Goal: Task Accomplishment & Management: Use online tool/utility

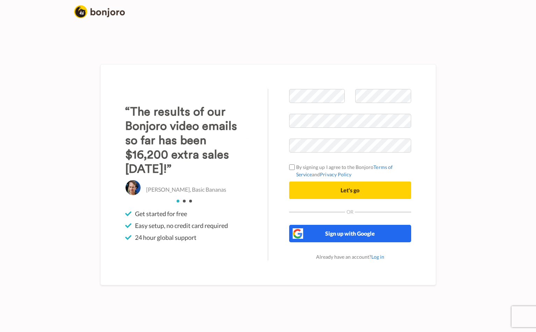
click at [318, 234] on button "Sign up with Google" at bounding box center [350, 233] width 122 height 17
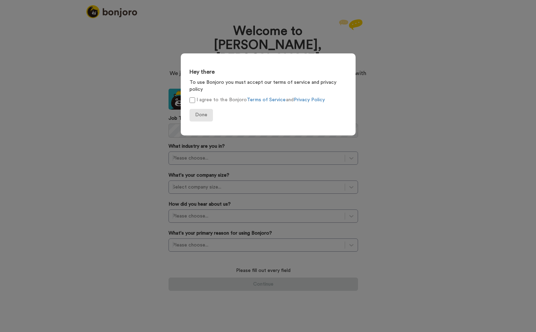
click at [206, 113] on span "Done" at bounding box center [201, 115] width 12 height 5
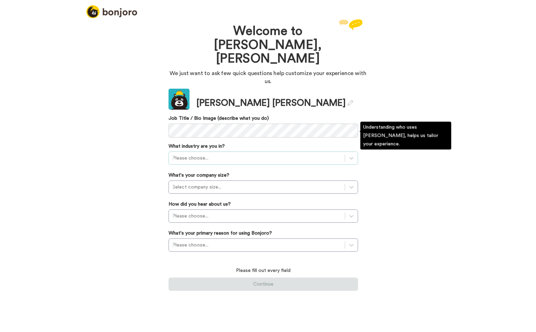
click at [209, 154] on div at bounding box center [256, 158] width 169 height 8
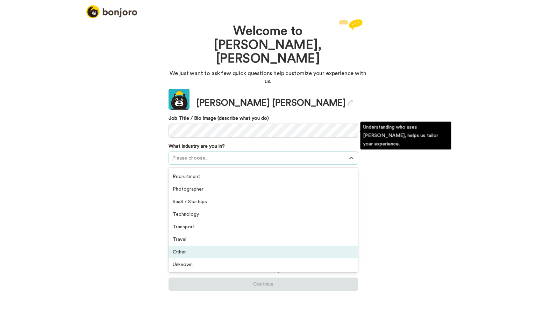
scroll to position [164, 0]
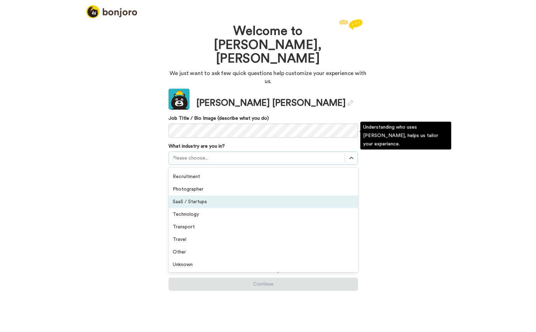
click at [212, 196] on div "SaaS / Startups" at bounding box center [263, 202] width 189 height 13
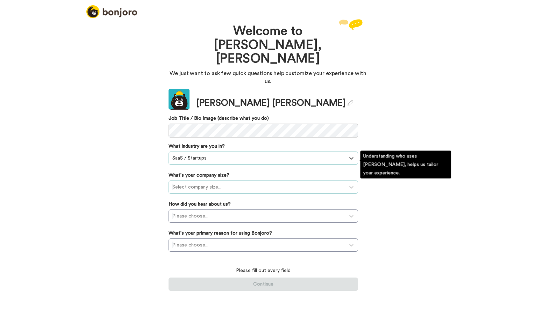
click at [210, 184] on div "Select company size..." at bounding box center [256, 187] width 169 height 7
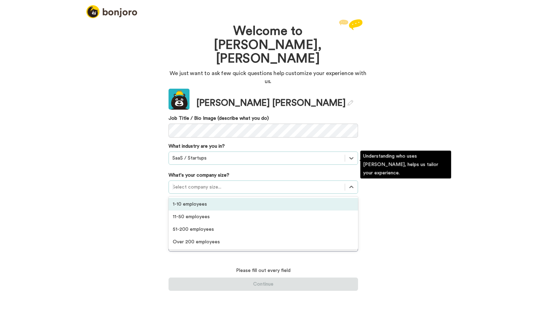
click at [205, 198] on div "1-10 employees" at bounding box center [263, 204] width 189 height 13
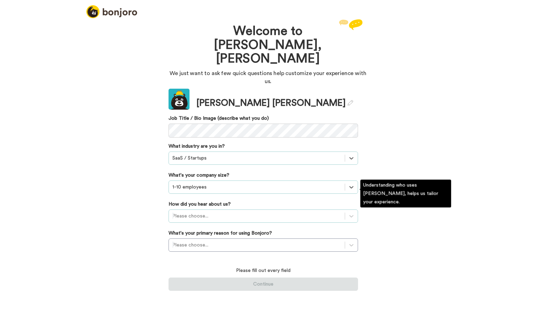
click at [202, 213] on div "Please choose..." at bounding box center [256, 216] width 169 height 7
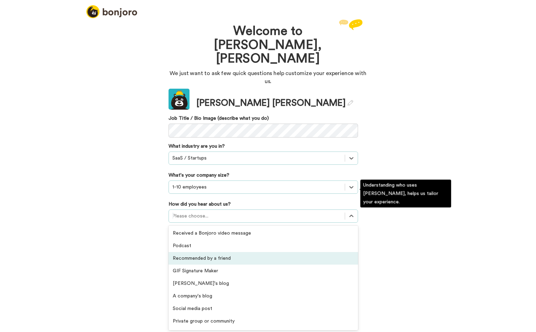
click at [203, 252] on div "Recommended by a friend" at bounding box center [263, 258] width 189 height 13
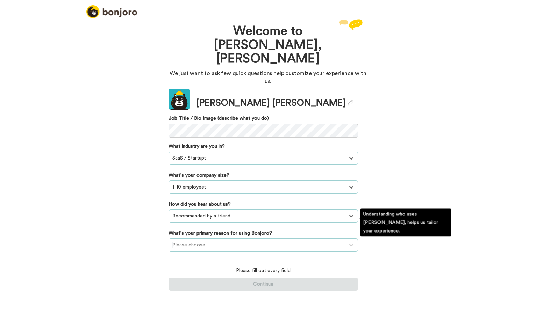
click at [202, 242] on div "Please choose..." at bounding box center [256, 245] width 169 height 7
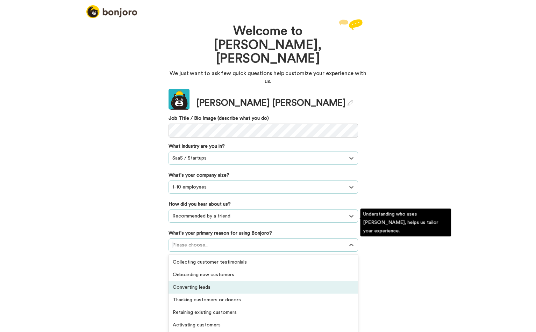
click at [209, 281] on div "Converting leads" at bounding box center [263, 287] width 189 height 13
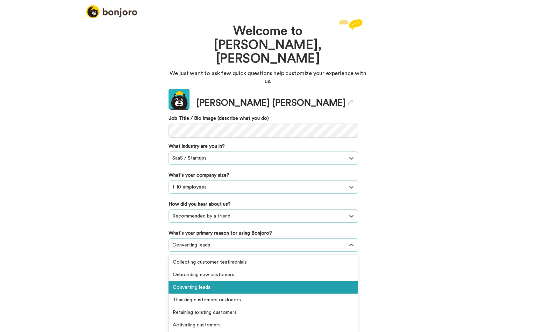
click at [214, 241] on div at bounding box center [256, 245] width 169 height 8
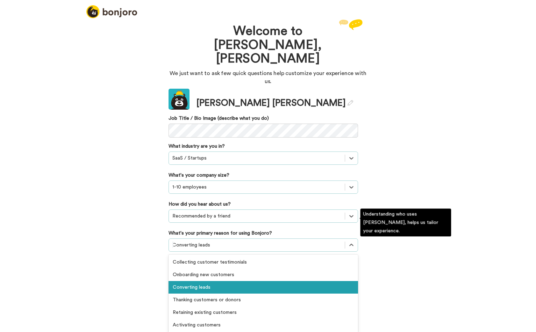
click at [214, 241] on div at bounding box center [256, 245] width 169 height 8
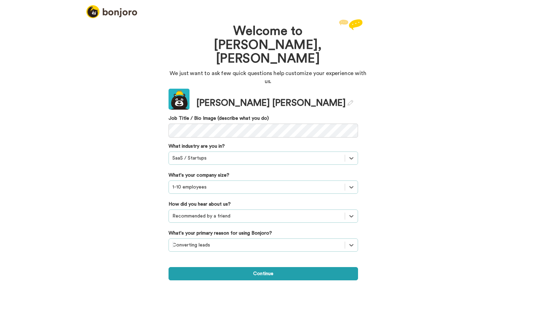
click at [212, 258] on div "Welcome to Bonjoro, Ashley We just want to ask few quick questions help customi…" at bounding box center [268, 149] width 210 height 265
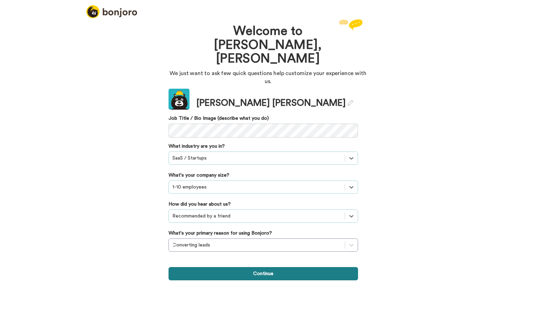
click at [212, 267] on button "Continue" at bounding box center [263, 273] width 189 height 13
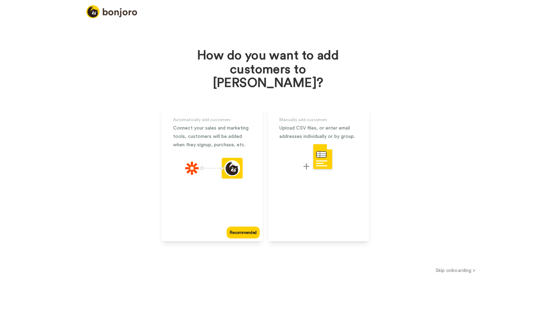
click at [453, 267] on button "Skip onboarding >" at bounding box center [455, 270] width 161 height 7
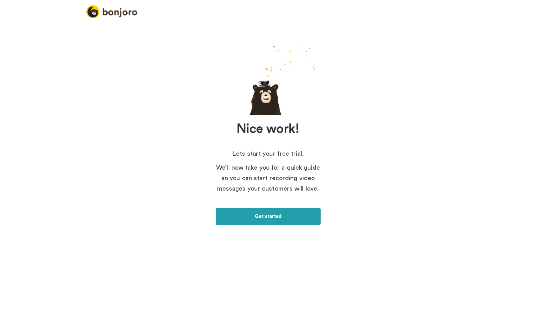
click at [259, 219] on link "Get started" at bounding box center [268, 216] width 105 height 17
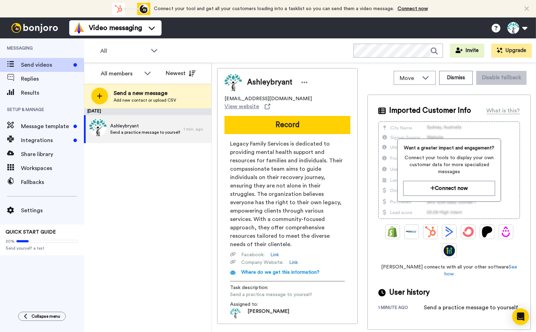
click at [259, 219] on span "Legacy Family Services is dedicated to providing mental health support and reso…" at bounding box center [287, 194] width 115 height 109
click at [44, 143] on span "Integrations" at bounding box center [46, 140] width 50 height 8
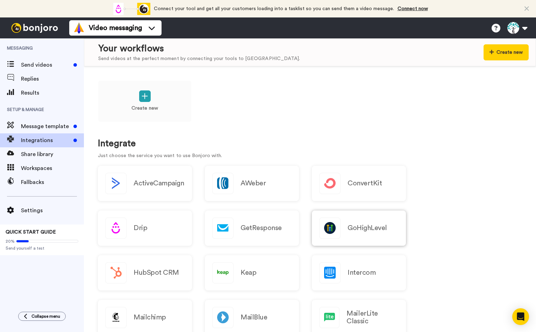
click at [367, 224] on h2 "GoHighLevel" at bounding box center [368, 228] width 40 height 8
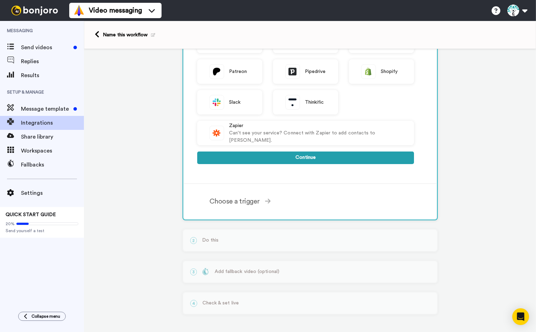
click at [367, 163] on button "Continue" at bounding box center [305, 158] width 217 height 13
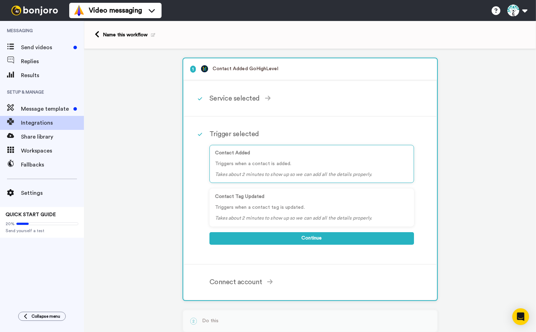
click at [98, 34] on icon at bounding box center [97, 34] width 5 height 7
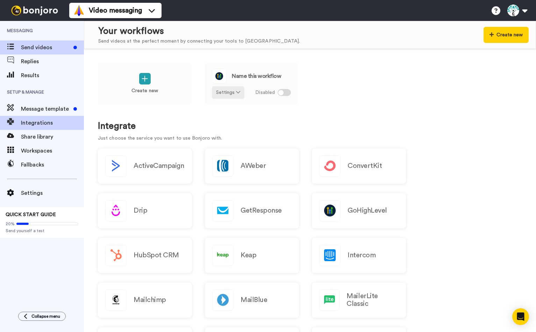
click at [23, 50] on span "Send videos" at bounding box center [46, 47] width 50 height 8
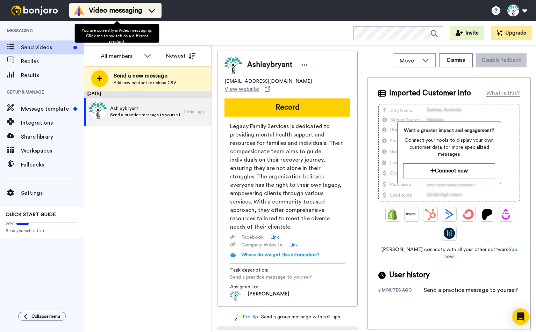
click at [133, 11] on span "Video messaging" at bounding box center [115, 11] width 53 height 10
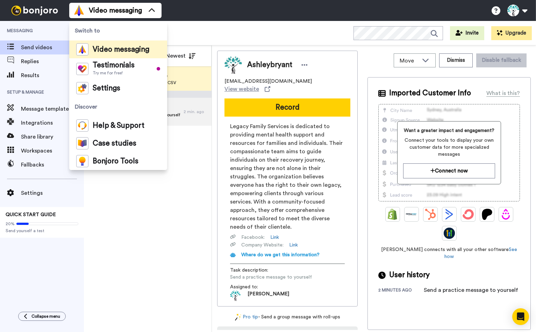
click at [129, 53] on span "Video messaging" at bounding box center [121, 49] width 57 height 7
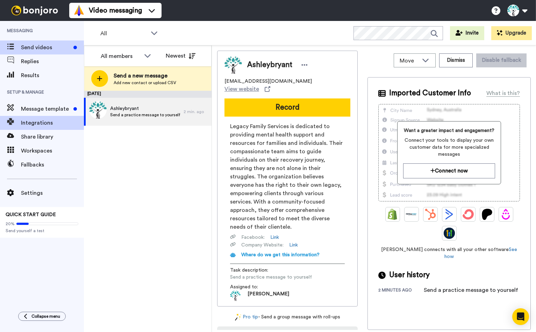
click at [37, 121] on span "Integrations" at bounding box center [52, 123] width 63 height 8
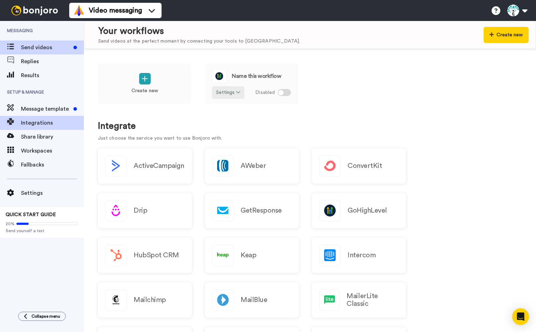
click at [36, 48] on span "Send videos" at bounding box center [46, 47] width 50 height 8
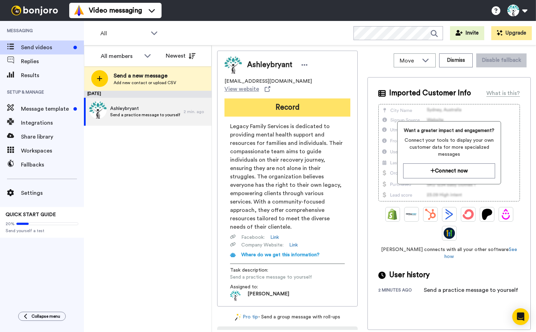
click at [266, 110] on button "Record" at bounding box center [287, 108] width 126 height 18
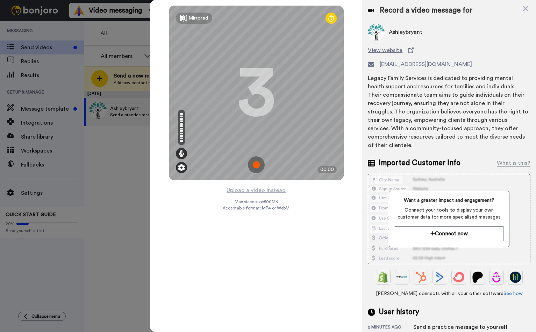
click at [179, 167] on img at bounding box center [181, 167] width 7 height 7
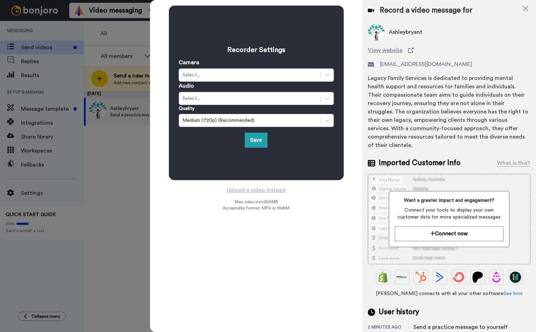
click at [217, 74] on div "Select..." at bounding box center [249, 75] width 135 height 7
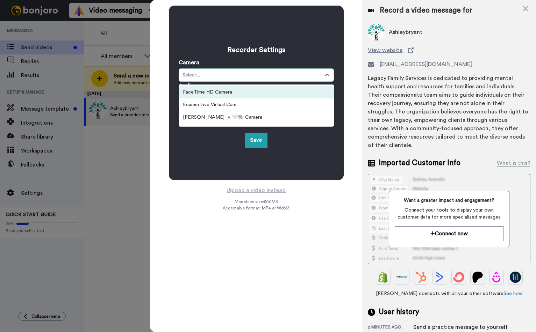
click at [217, 74] on div "Select..." at bounding box center [249, 75] width 135 height 7
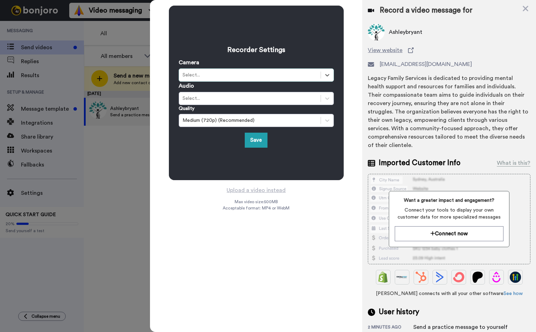
click at [207, 245] on div "Recorder Settings Camera Select is focused , press Down to open the menu, Selec…" at bounding box center [256, 166] width 212 height 332
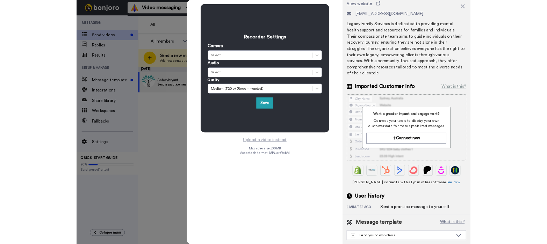
scroll to position [46, 0]
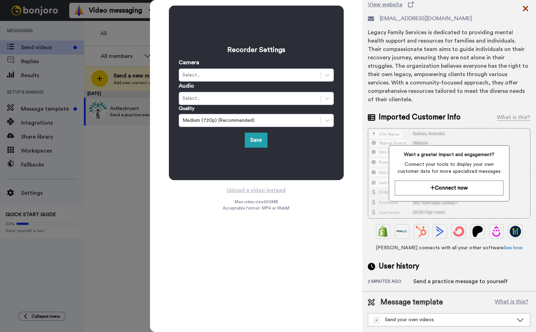
click at [524, 8] on icon at bounding box center [525, 8] width 7 height 9
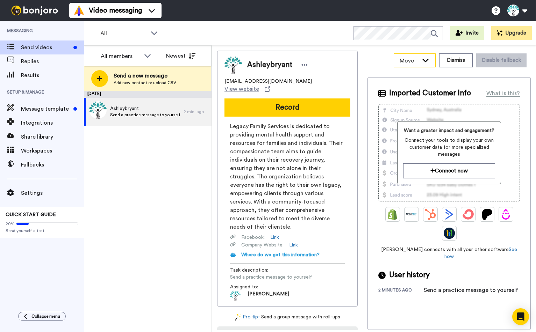
click at [421, 61] on icon at bounding box center [425, 60] width 8 height 7
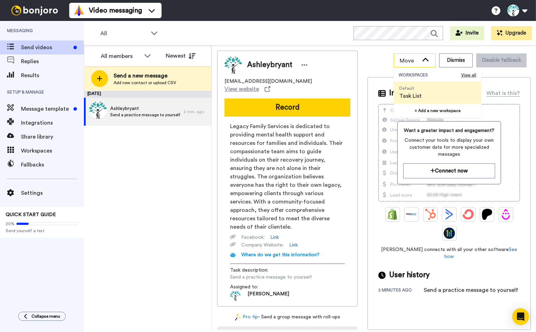
click at [422, 61] on icon at bounding box center [425, 59] width 6 height 3
